Goal: Navigation & Orientation: Understand site structure

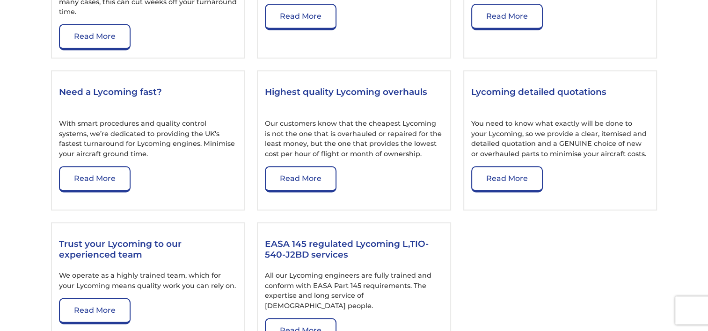
scroll to position [1310, 0]
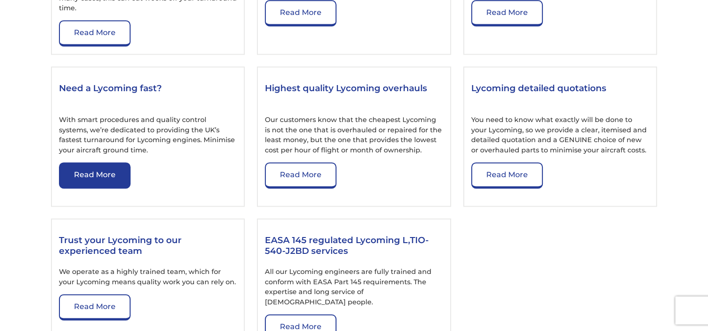
click at [107, 176] on link "Read More" at bounding box center [95, 175] width 72 height 26
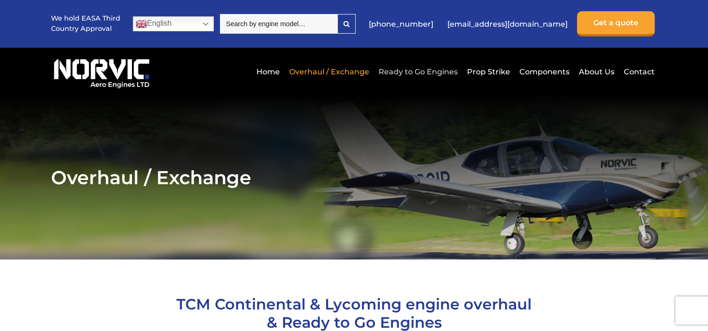
click at [442, 74] on link "Ready to Go Engines" at bounding box center [418, 71] width 84 height 23
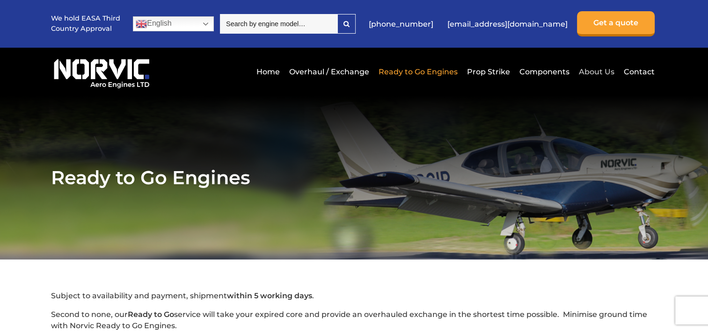
click at [592, 71] on link "About Us" at bounding box center [597, 71] width 40 height 23
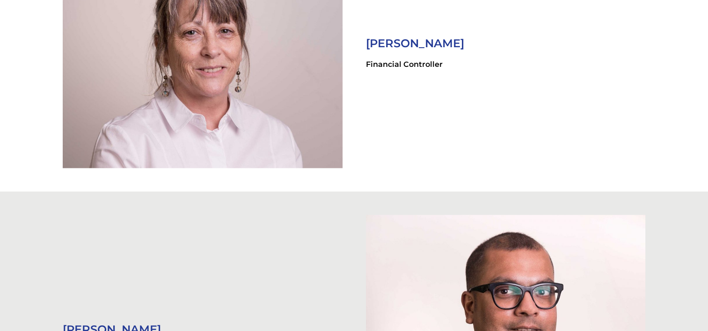
scroll to position [2039, 0]
